Goal: Navigation & Orientation: Find specific page/section

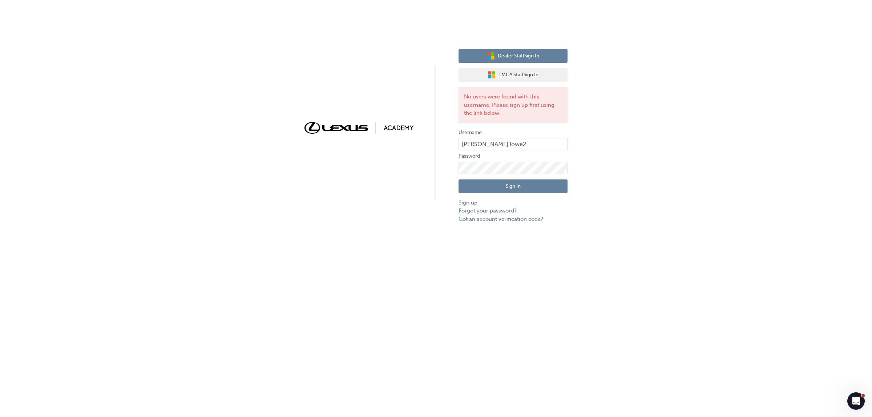
click at [527, 54] on span "Dealer Staff Sign In" at bounding box center [518, 56] width 41 height 8
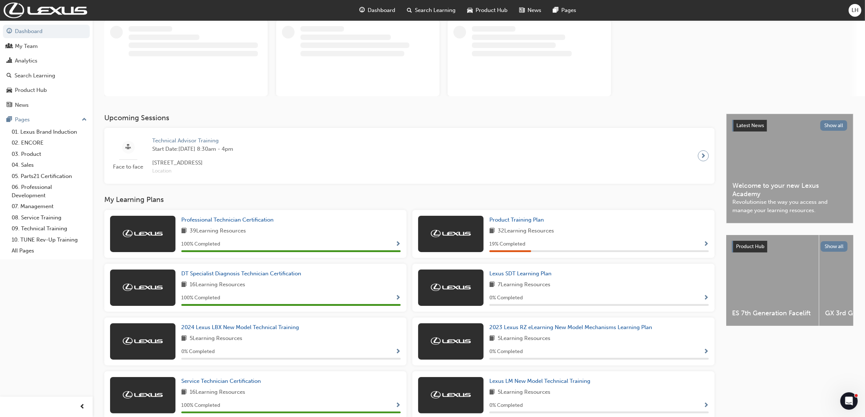
scroll to position [91, 0]
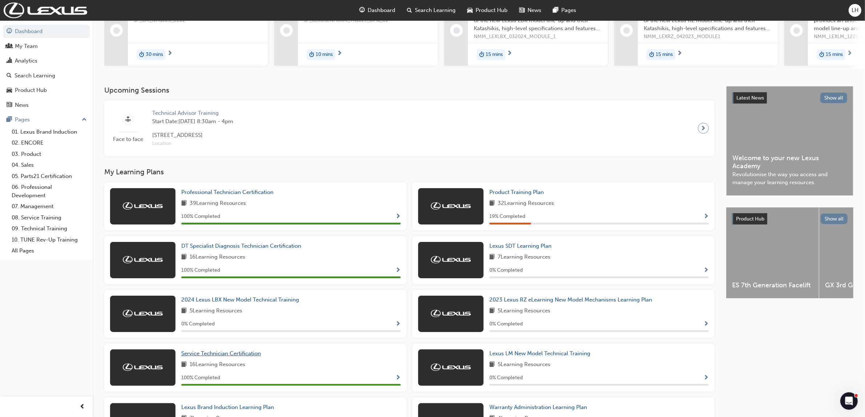
click at [242, 358] on link "Service Technician Certification" at bounding box center [222, 354] width 82 height 8
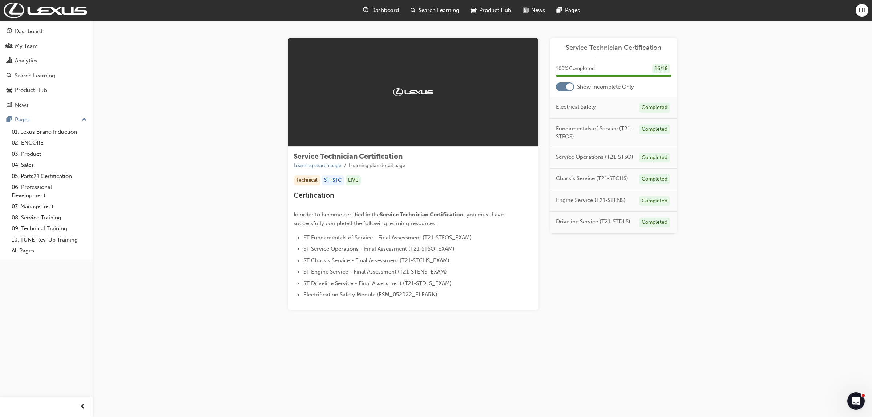
click at [863, 10] on span "LH" at bounding box center [862, 10] width 7 height 8
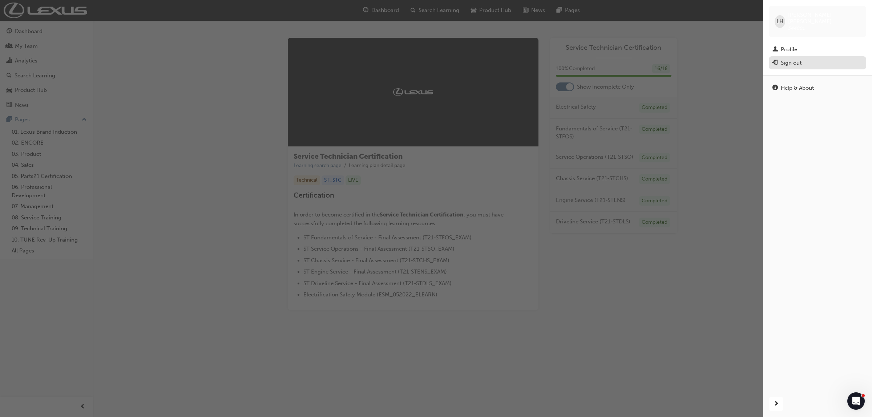
click at [795, 59] on div "Sign out" at bounding box center [791, 63] width 21 height 8
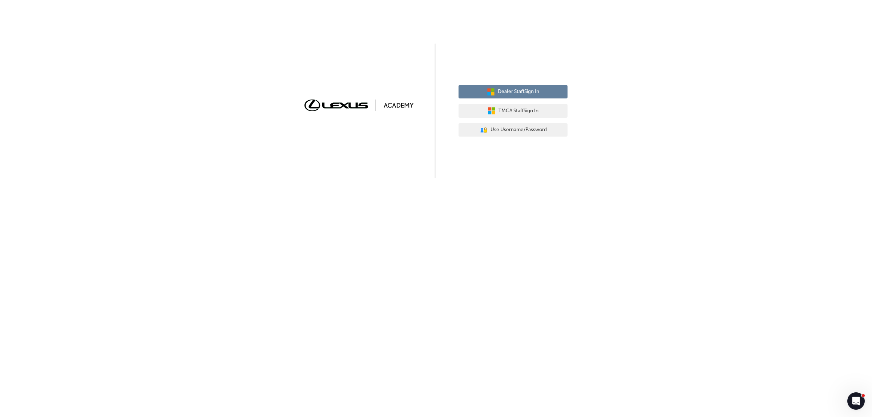
click at [535, 89] on span "Dealer Staff Sign In" at bounding box center [518, 92] width 41 height 8
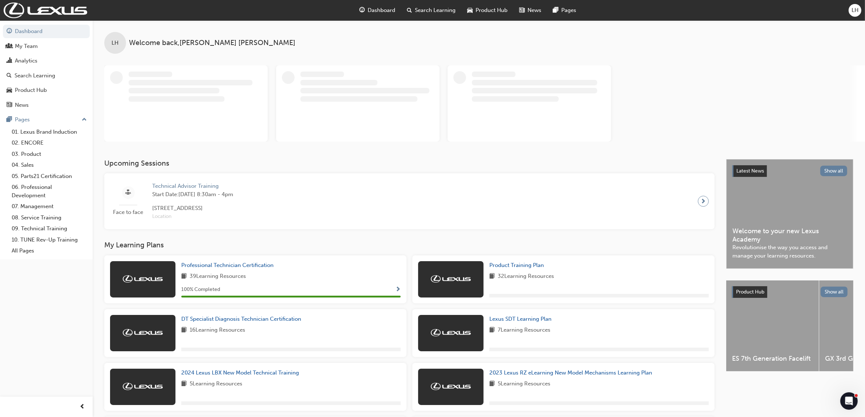
click at [855, 8] on span "LH" at bounding box center [855, 10] width 7 height 8
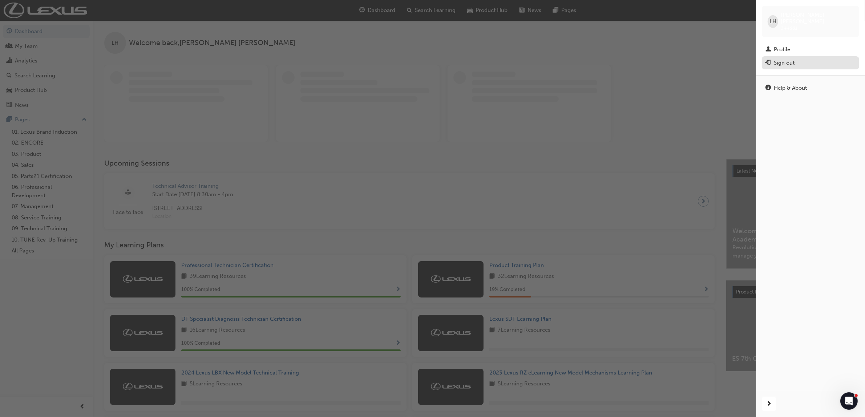
click at [770, 60] on span "exit-icon" at bounding box center [768, 63] width 5 height 7
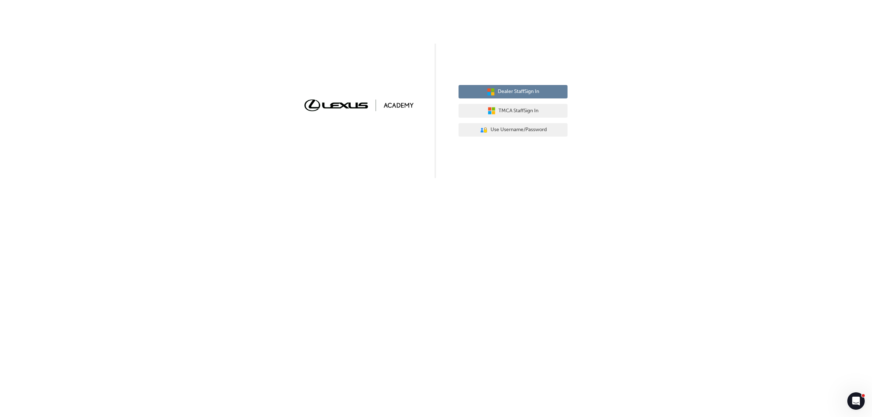
click at [533, 85] on button "Dealer Staff Sign In" at bounding box center [513, 92] width 109 height 14
